Goal: Find specific page/section

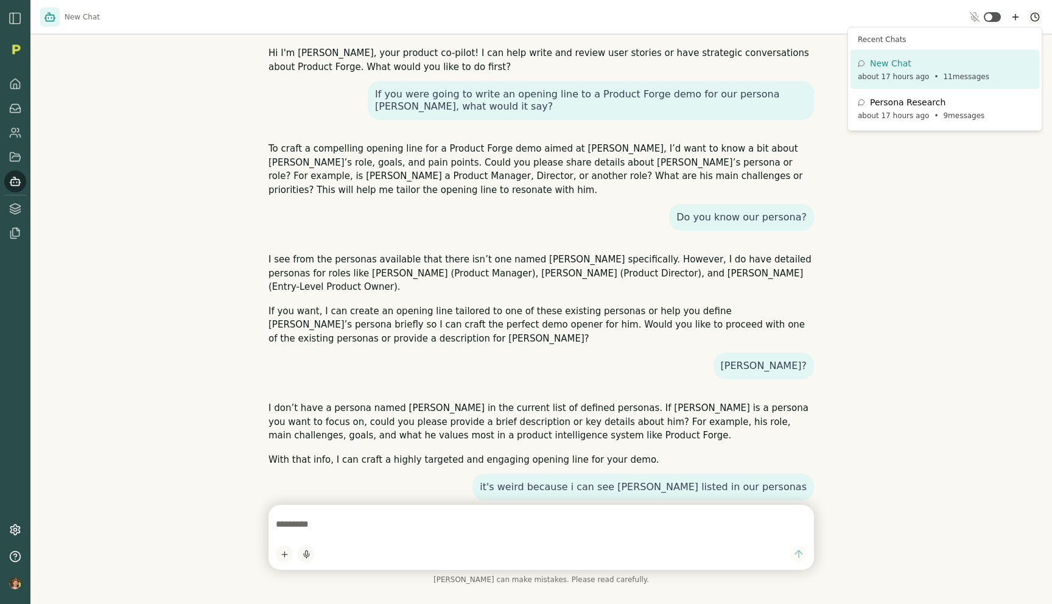
click at [1038, 15] on html "New Chat Hi I'm Smith, your product co-pilot! I can help write and review user …" at bounding box center [526, 302] width 1052 height 604
click at [907, 110] on div "Persona Research about 17 hours ago • 9 messages" at bounding box center [945, 108] width 174 height 24
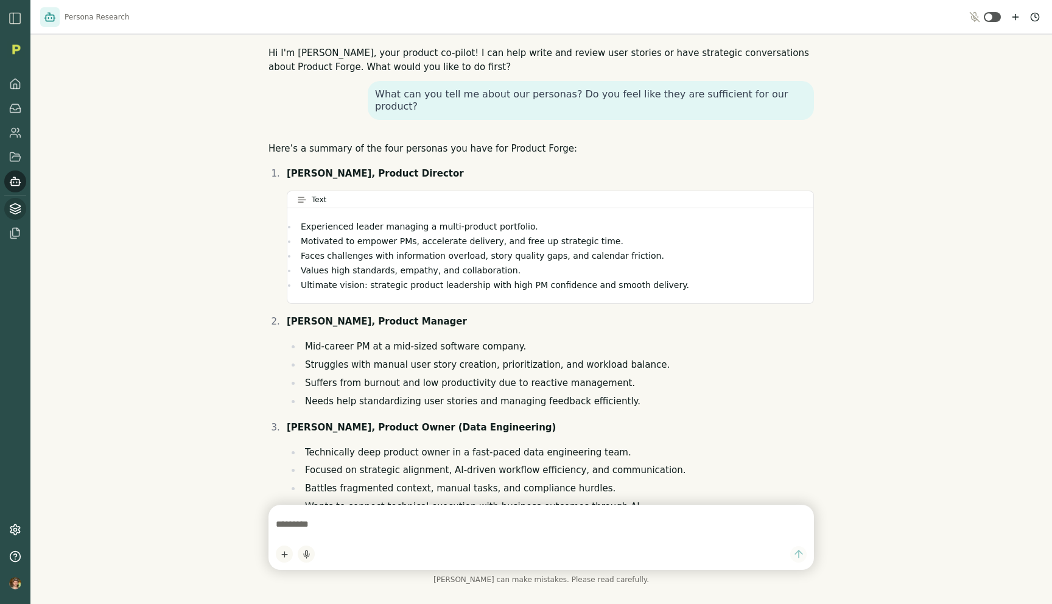
click at [14, 200] on link at bounding box center [15, 209] width 22 height 22
